Goal: Task Accomplishment & Management: Use online tool/utility

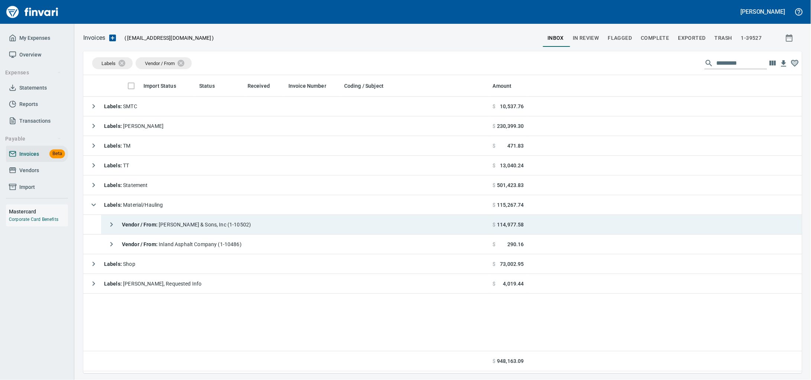
scroll to position [292, 705]
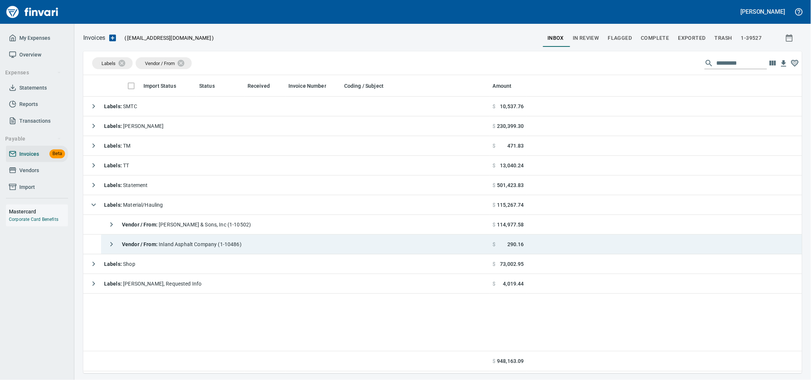
click at [169, 252] on div "Vendor / From : Inland Asphalt Company (1-10486)" at bounding box center [173, 244] width 138 height 15
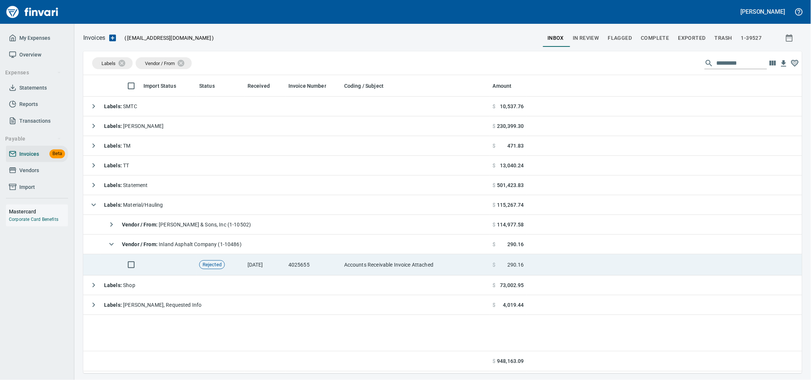
click at [391, 271] on td "Accounts Receivable Invoice Attached" at bounding box center [415, 264] width 149 height 21
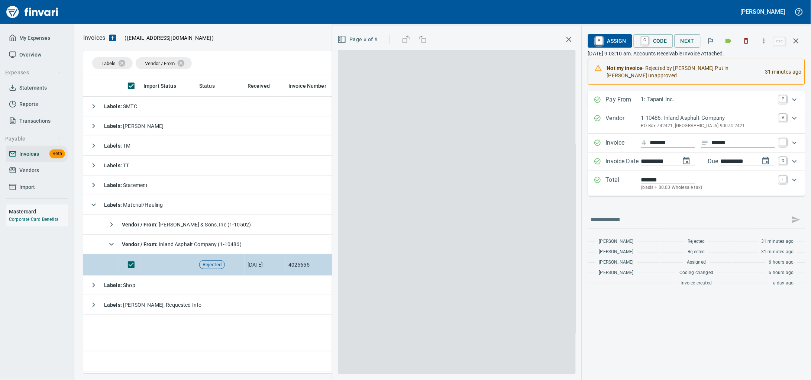
scroll to position [292, 705]
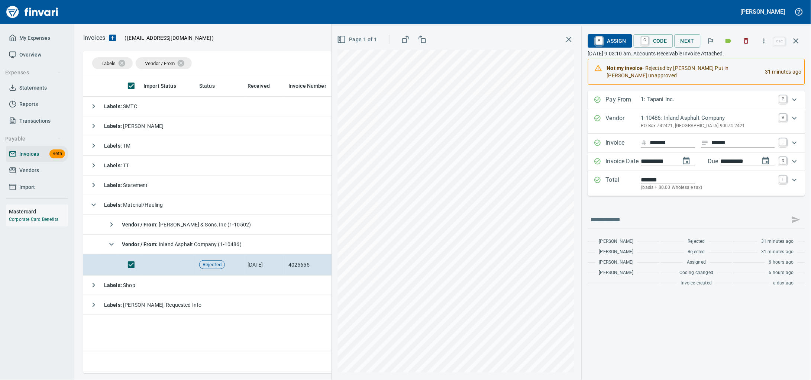
drag, startPoint x: 602, startPoint y: 42, endPoint x: 647, endPoint y: 184, distance: 149.5
click at [601, 42] on span "A Assign" at bounding box center [610, 41] width 32 height 13
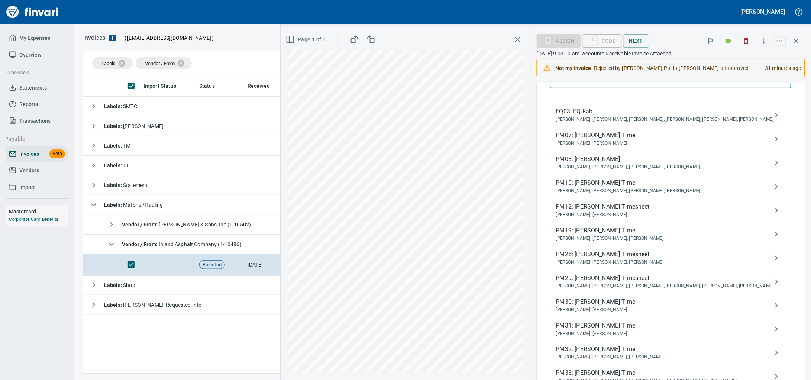
scroll to position [139, 0]
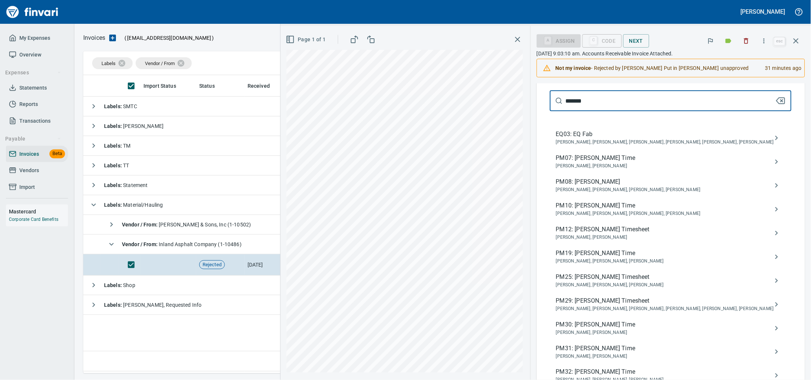
click at [594, 111] on input "*******" at bounding box center [671, 100] width 210 height 21
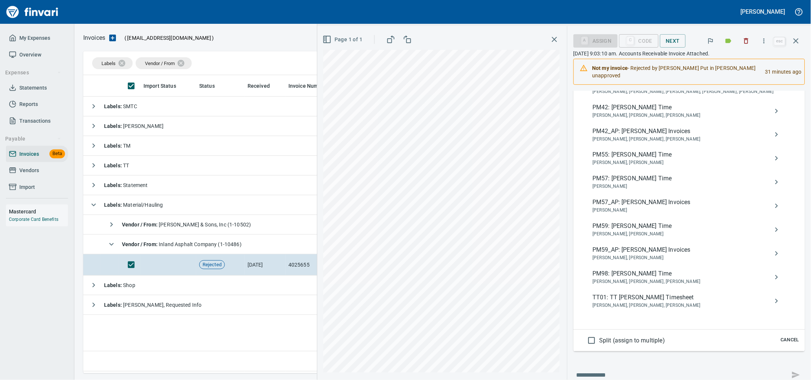
scroll to position [418, 0]
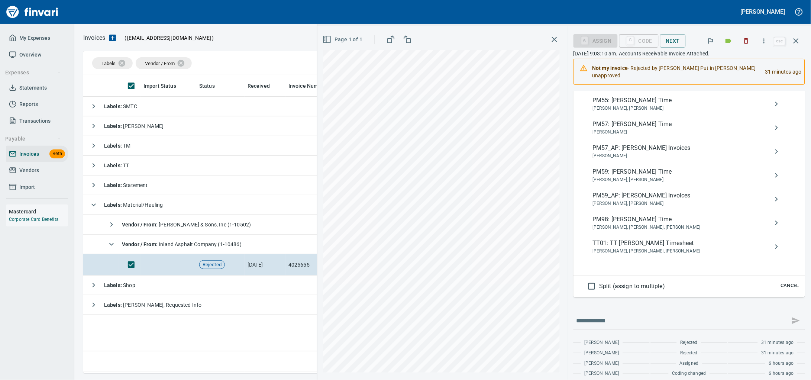
type input "**********"
click at [642, 200] on span "PM59_AP: [PERSON_NAME] Invoices" at bounding box center [683, 195] width 181 height 9
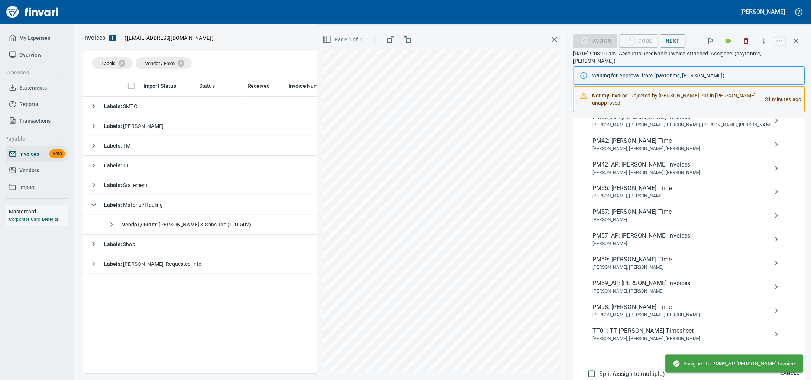
scroll to position [0, 0]
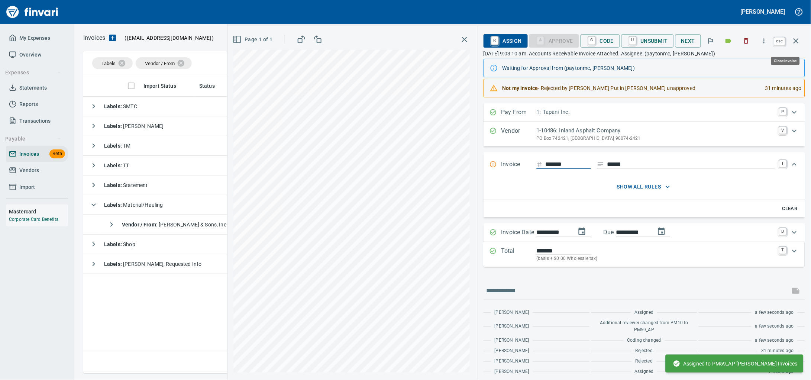
click at [792, 39] on icon "button" at bounding box center [796, 40] width 9 height 9
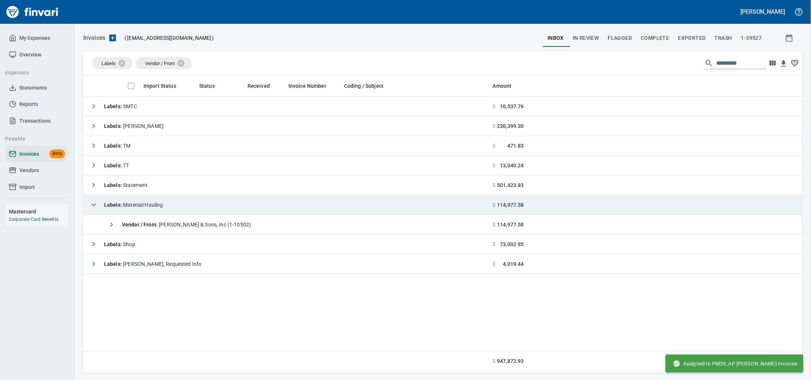
scroll to position [292, 705]
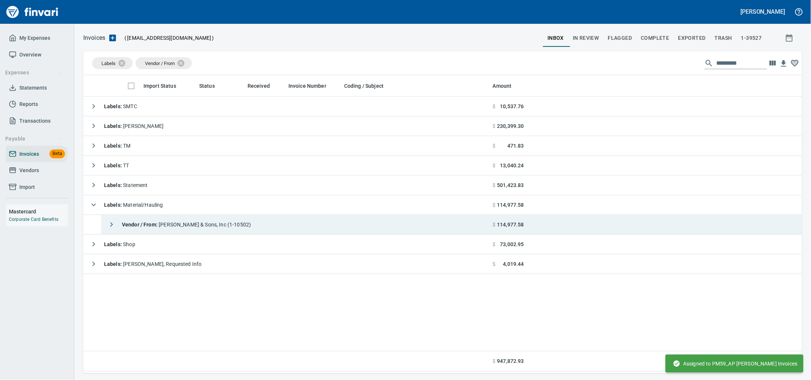
click at [349, 228] on td "Vendor / From : [PERSON_NAME] & Sons, Inc (1-10502)" at bounding box center [295, 225] width 389 height 20
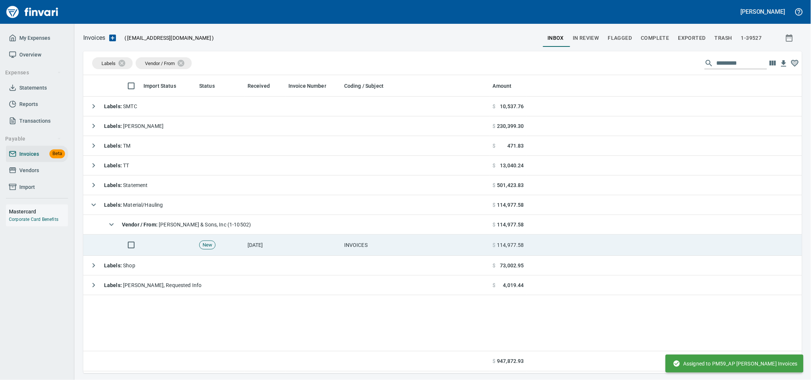
drag, startPoint x: 307, startPoint y: 246, endPoint x: 353, endPoint y: 251, distance: 46.0
click at [307, 246] on td at bounding box center [314, 245] width 56 height 21
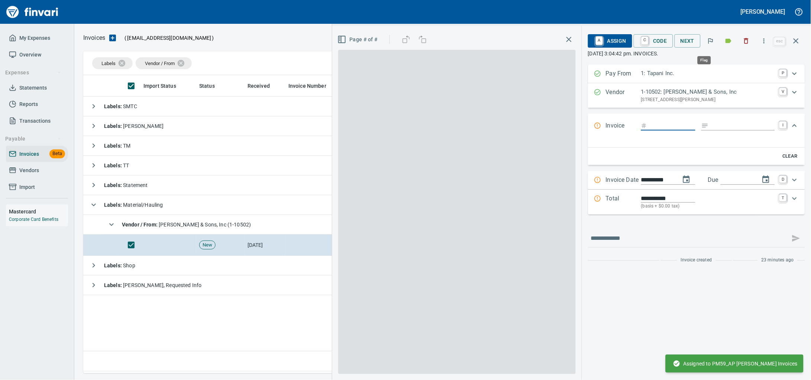
click at [743, 42] on icon "button" at bounding box center [746, 40] width 7 height 7
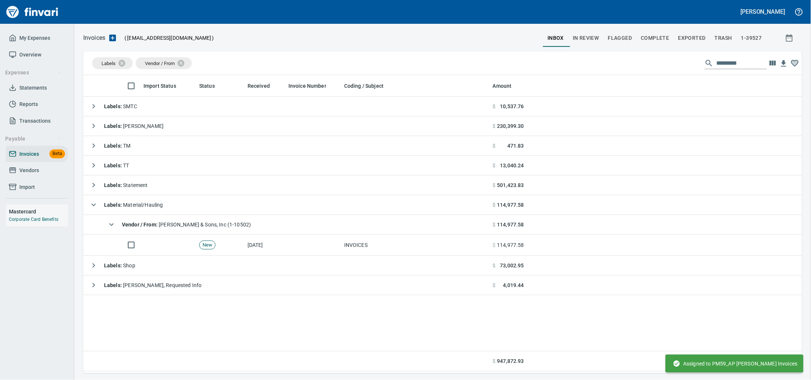
scroll to position [292, 705]
